Goal: Task Accomplishment & Management: Manage account settings

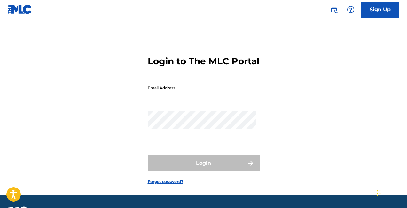
type input "[EMAIL_ADDRESS][DOMAIN_NAME]"
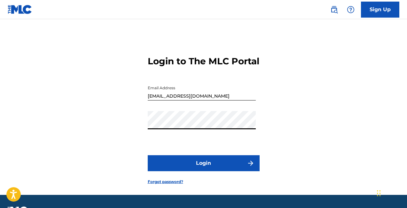
click at [187, 163] on form "Login to The MLC Portal Email Address [EMAIL_ADDRESS][DOMAIN_NAME] Password Log…" at bounding box center [204, 115] width 112 height 160
click at [186, 166] on form "Login to The MLC Portal Email Address [EMAIL_ADDRESS][DOMAIN_NAME] Password Log…" at bounding box center [204, 115] width 112 height 160
click at [186, 171] on button "Login" at bounding box center [204, 163] width 112 height 16
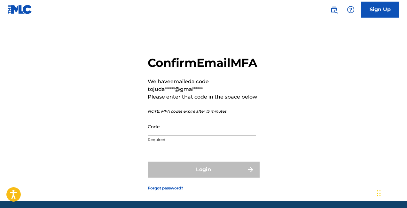
click at [177, 136] on input "Code" at bounding box center [202, 126] width 108 height 18
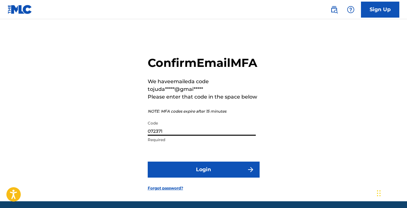
type input "072371"
click at [208, 176] on button "Login" at bounding box center [204, 170] width 112 height 16
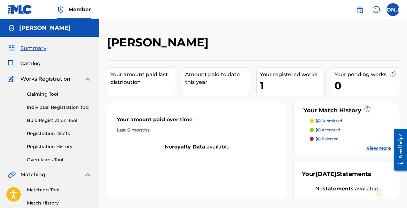
click at [325, 123] on p "(4) submitted" at bounding box center [329, 121] width 27 height 6
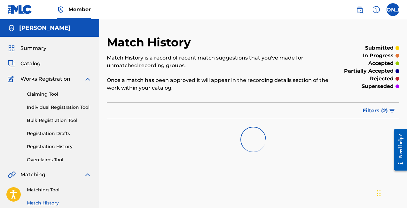
click at [58, 94] on link "Claiming Tool" at bounding box center [59, 94] width 65 height 7
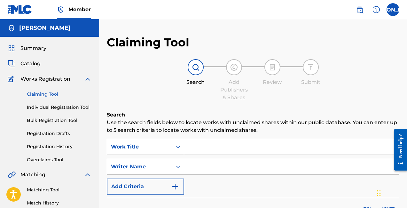
click at [46, 48] on span "Summary" at bounding box center [33, 48] width 26 height 8
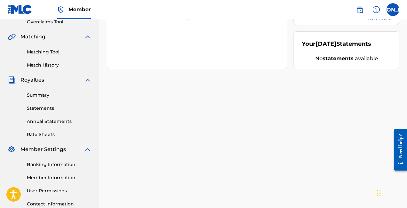
scroll to position [188, 0]
